Goal: Information Seeking & Learning: Learn about a topic

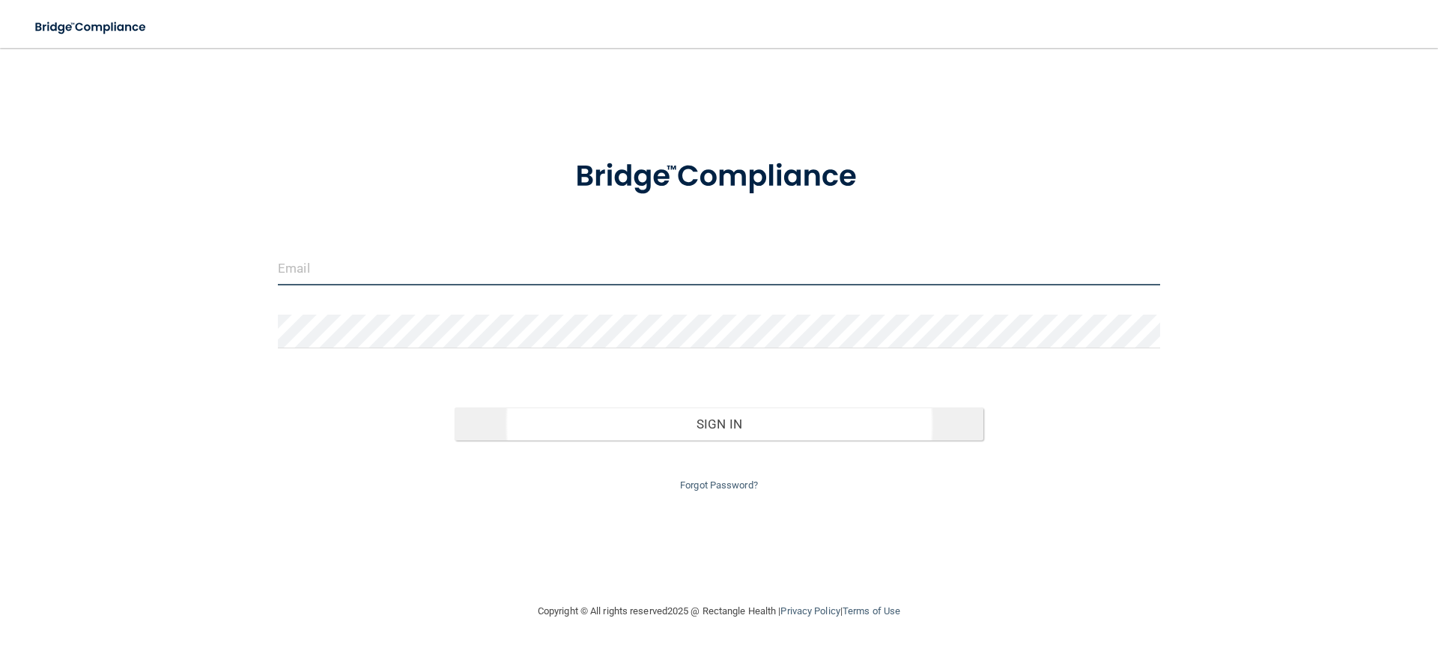
type input "[EMAIL_ADDRESS][DOMAIN_NAME]"
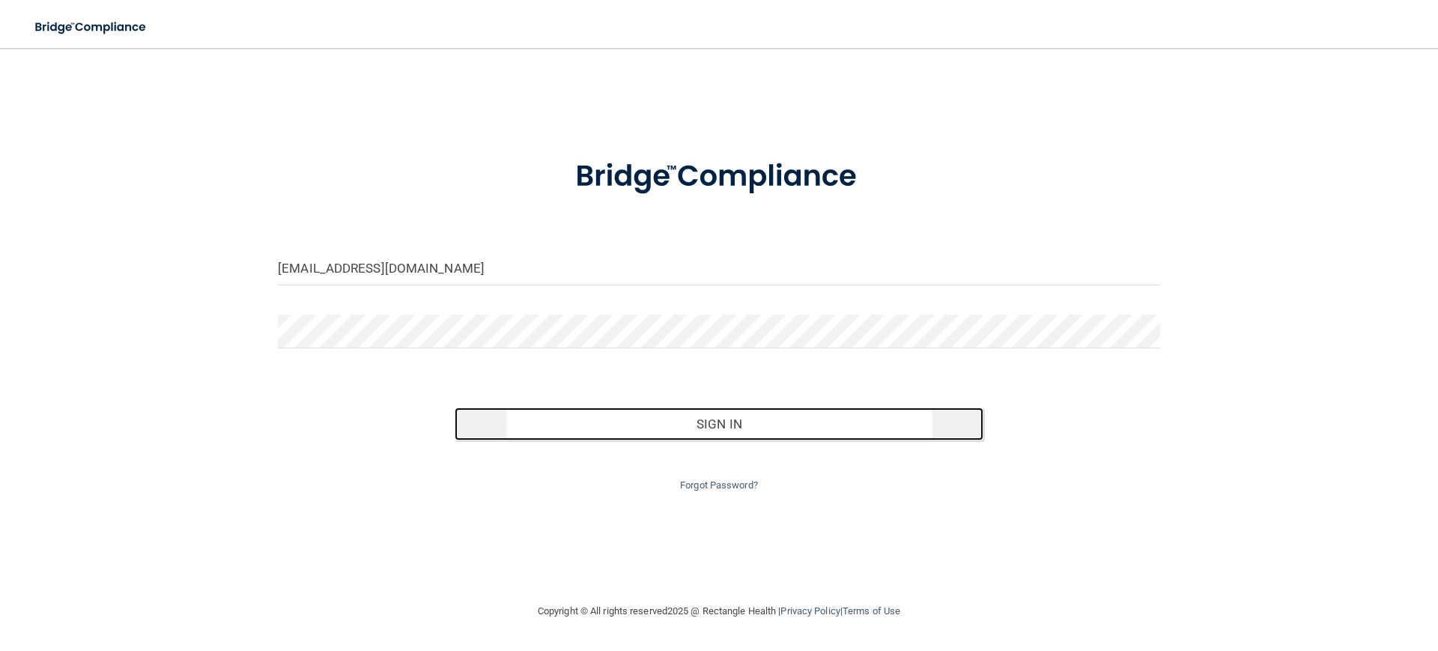
click at [724, 430] on button "Sign In" at bounding box center [720, 424] width 530 height 33
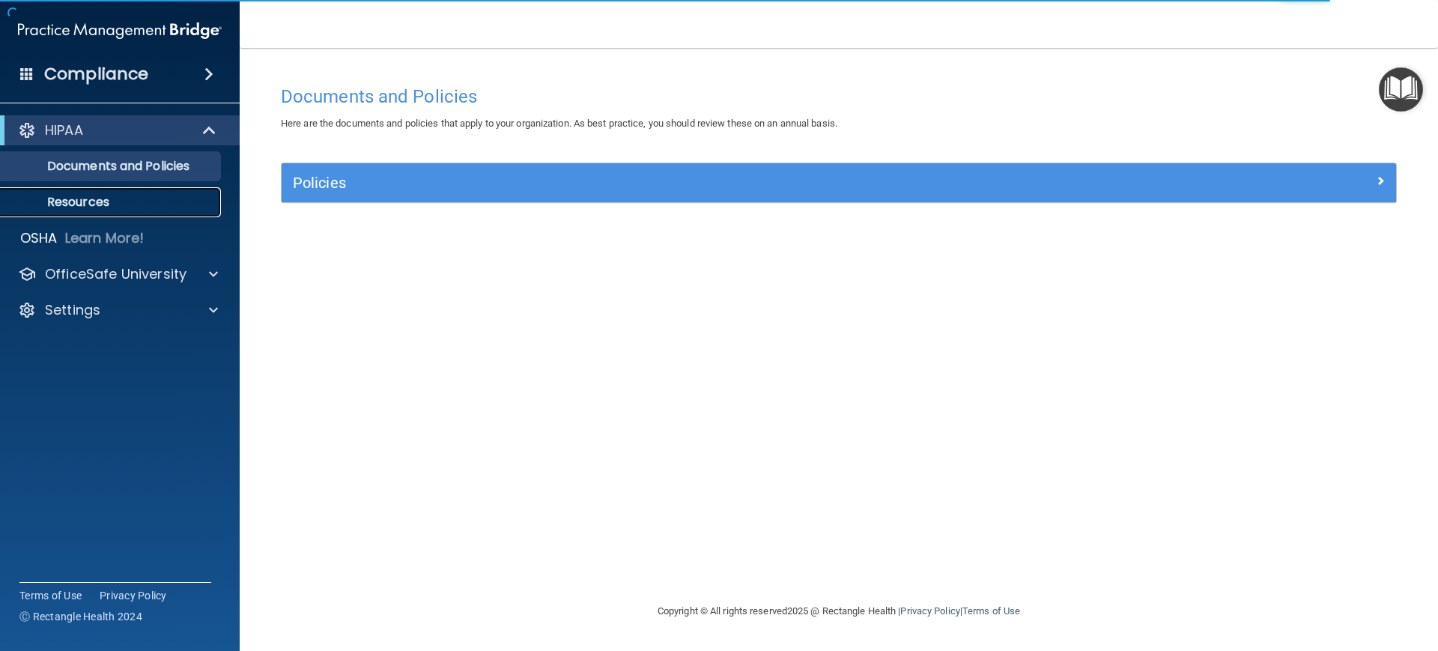
click at [69, 202] on p "Resources" at bounding box center [112, 202] width 205 height 15
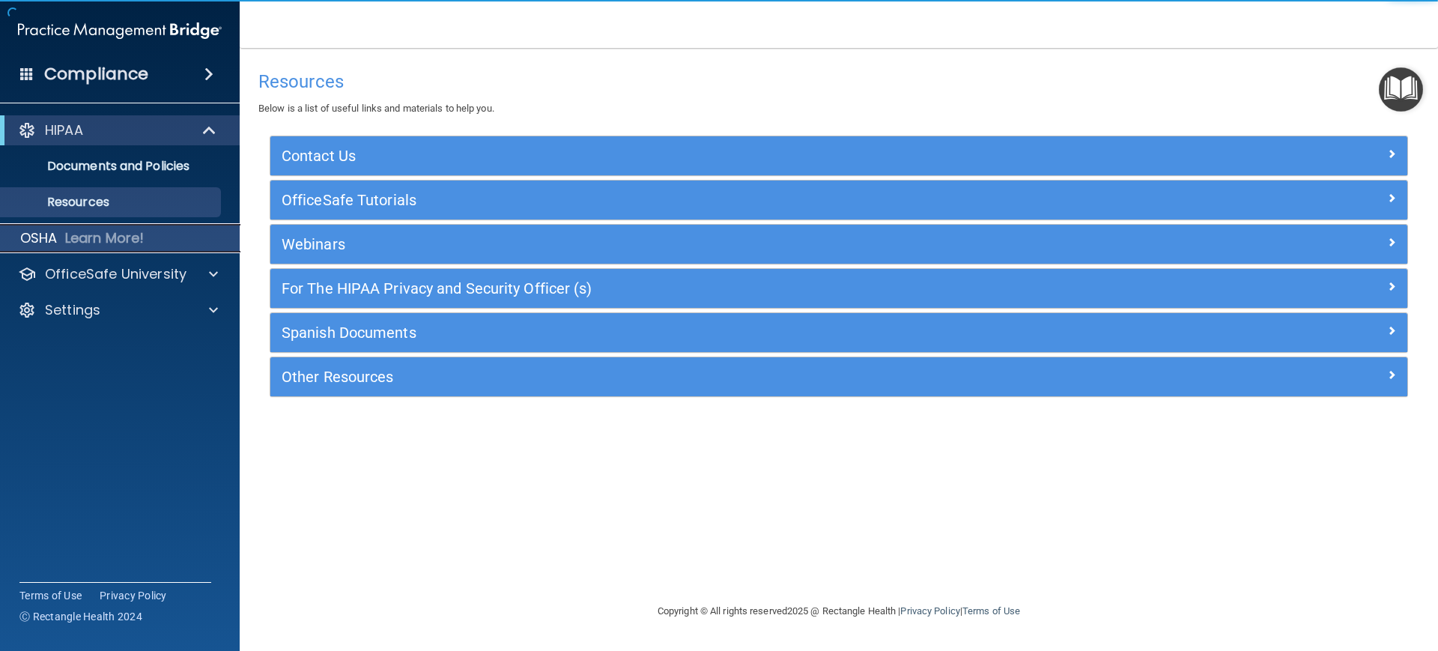
click at [67, 226] on div "OSHA Learn More!" at bounding box center [120, 238] width 263 height 30
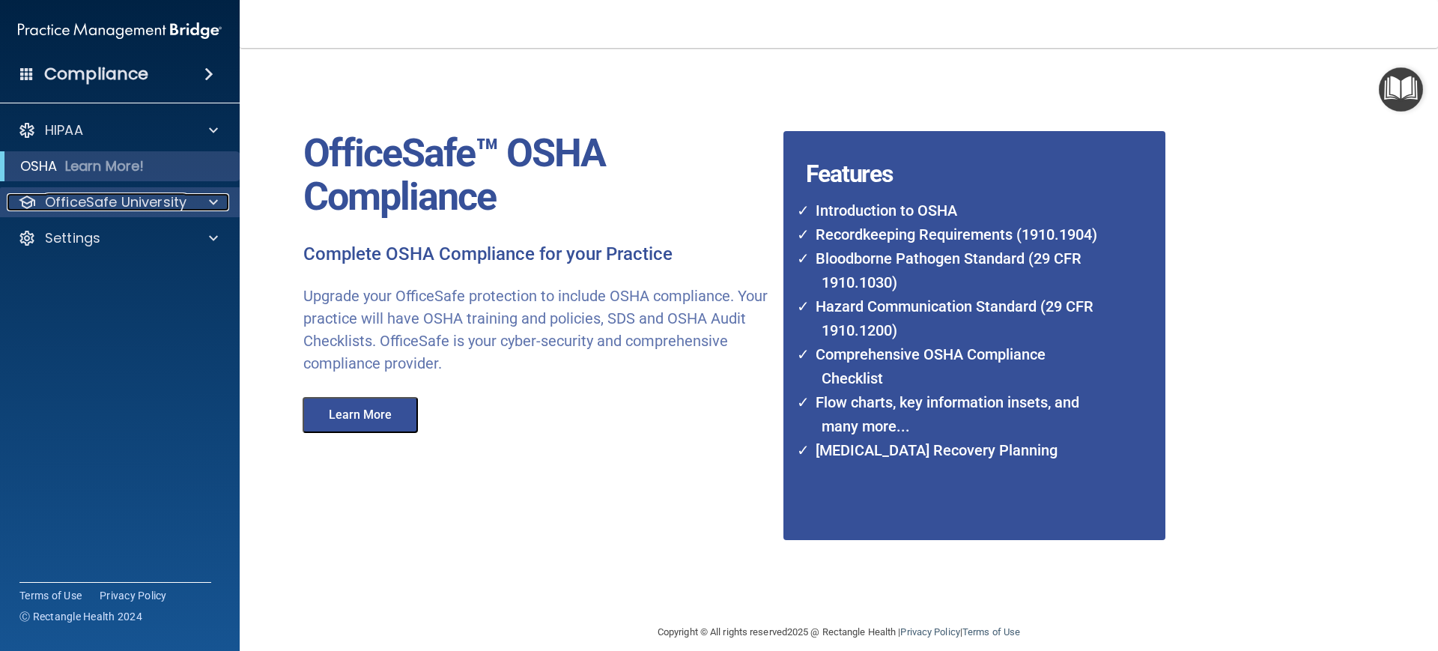
click at [64, 208] on p "OfficeSafe University" at bounding box center [116, 202] width 142 height 18
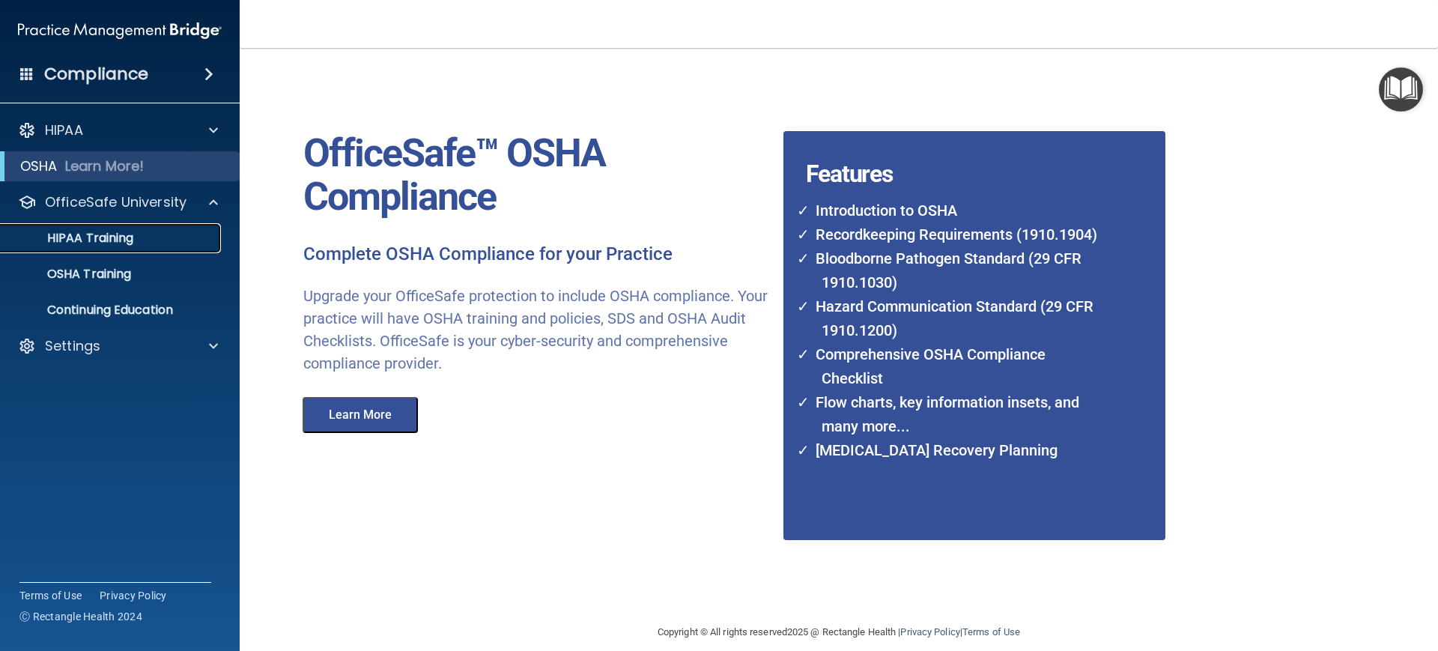
click at [67, 241] on p "HIPAA Training" at bounding box center [72, 238] width 124 height 15
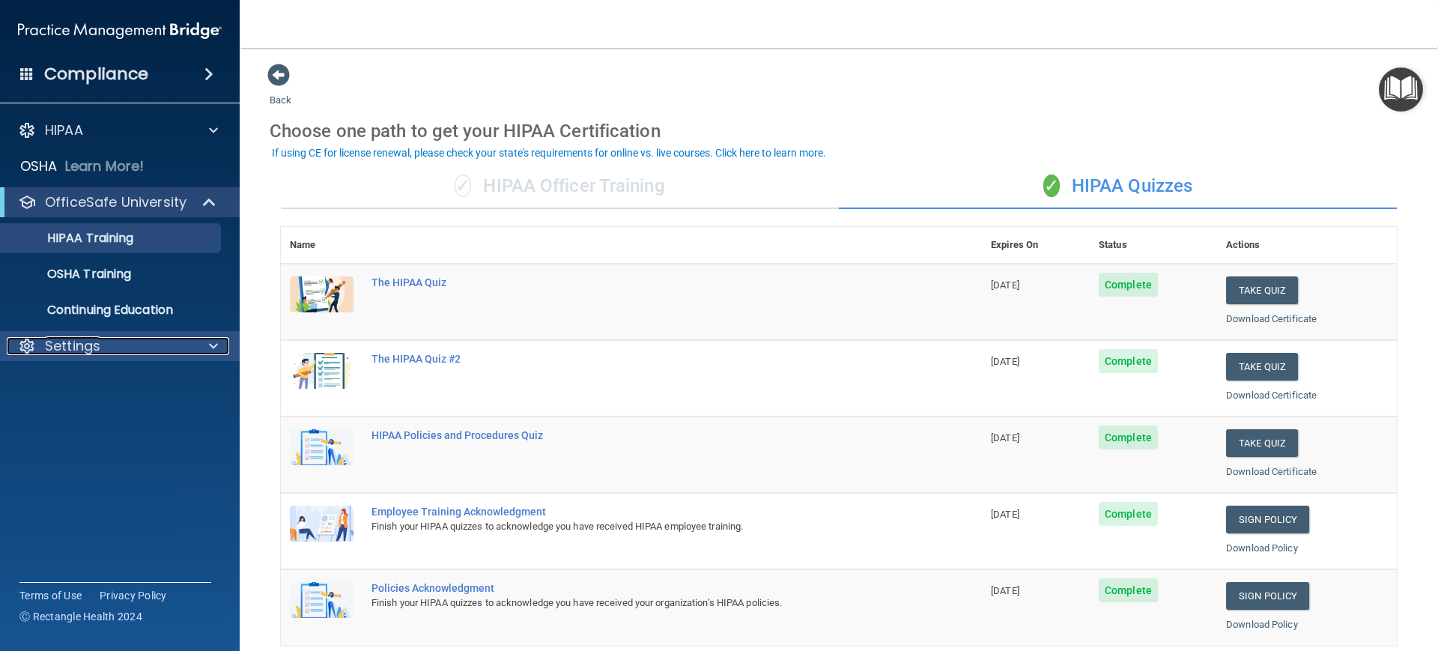
click at [77, 351] on p "Settings" at bounding box center [72, 346] width 55 height 18
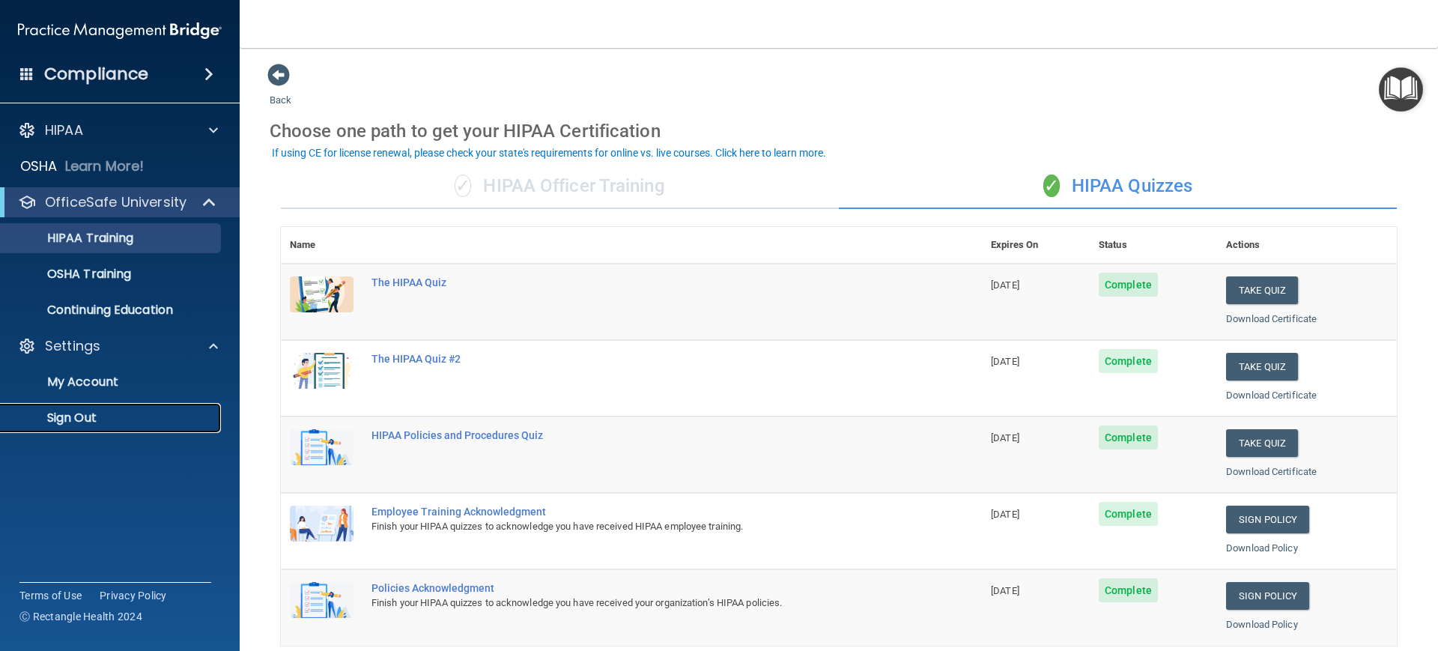
click at [68, 414] on p "Sign Out" at bounding box center [112, 418] width 205 height 15
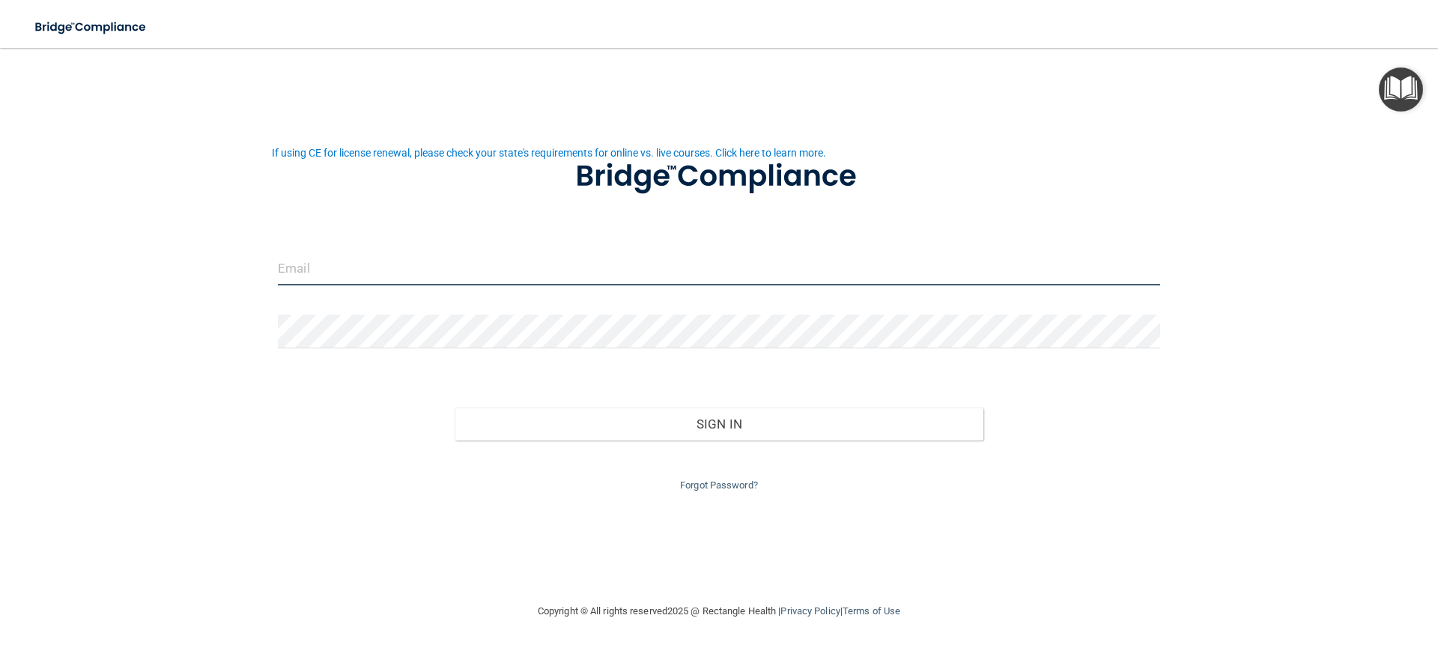
type input "[EMAIL_ADDRESS][DOMAIN_NAME]"
